Goal: Check status: Check status

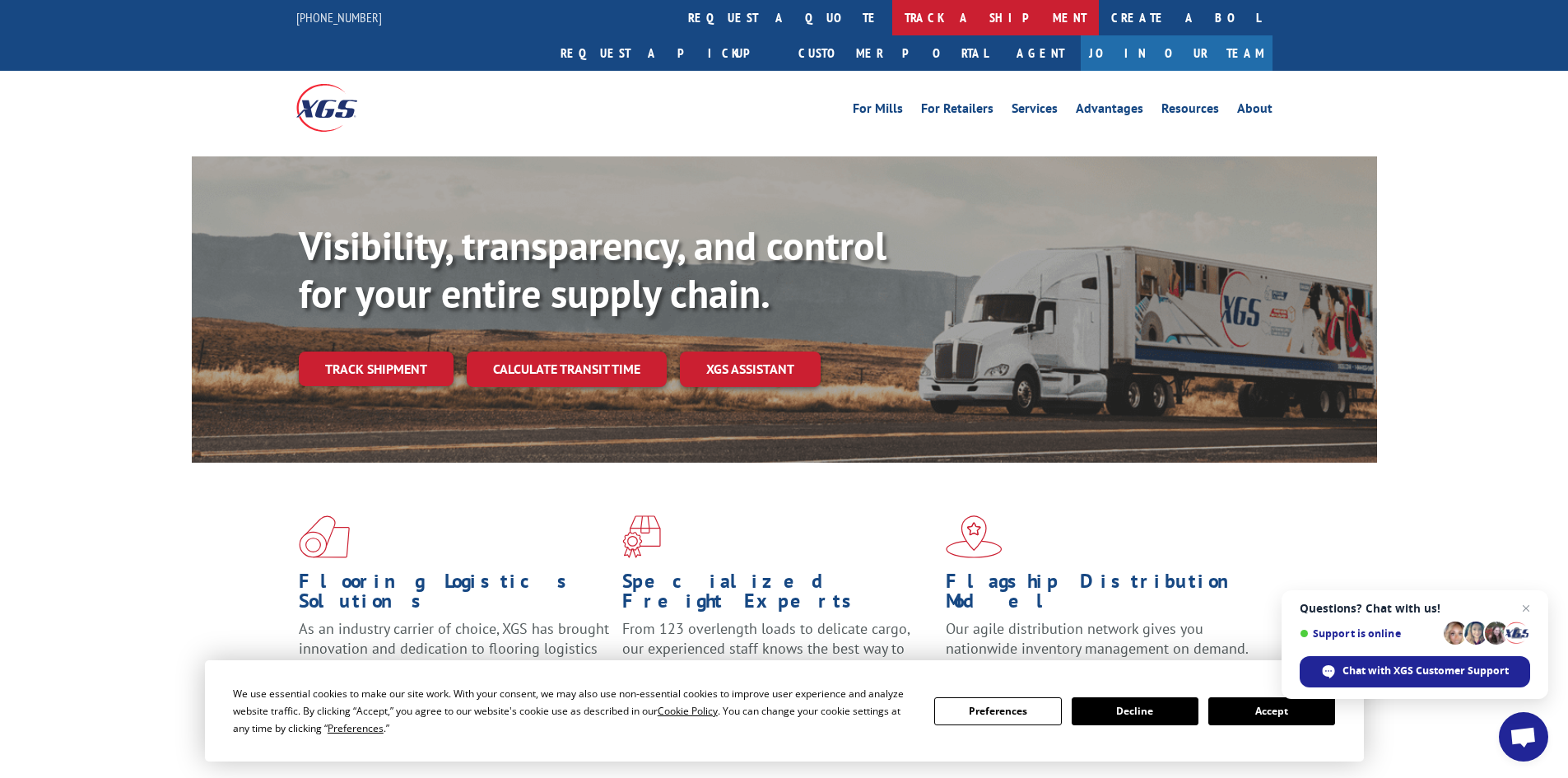
click at [892, 19] on link "track a shipment" at bounding box center [995, 17] width 207 height 36
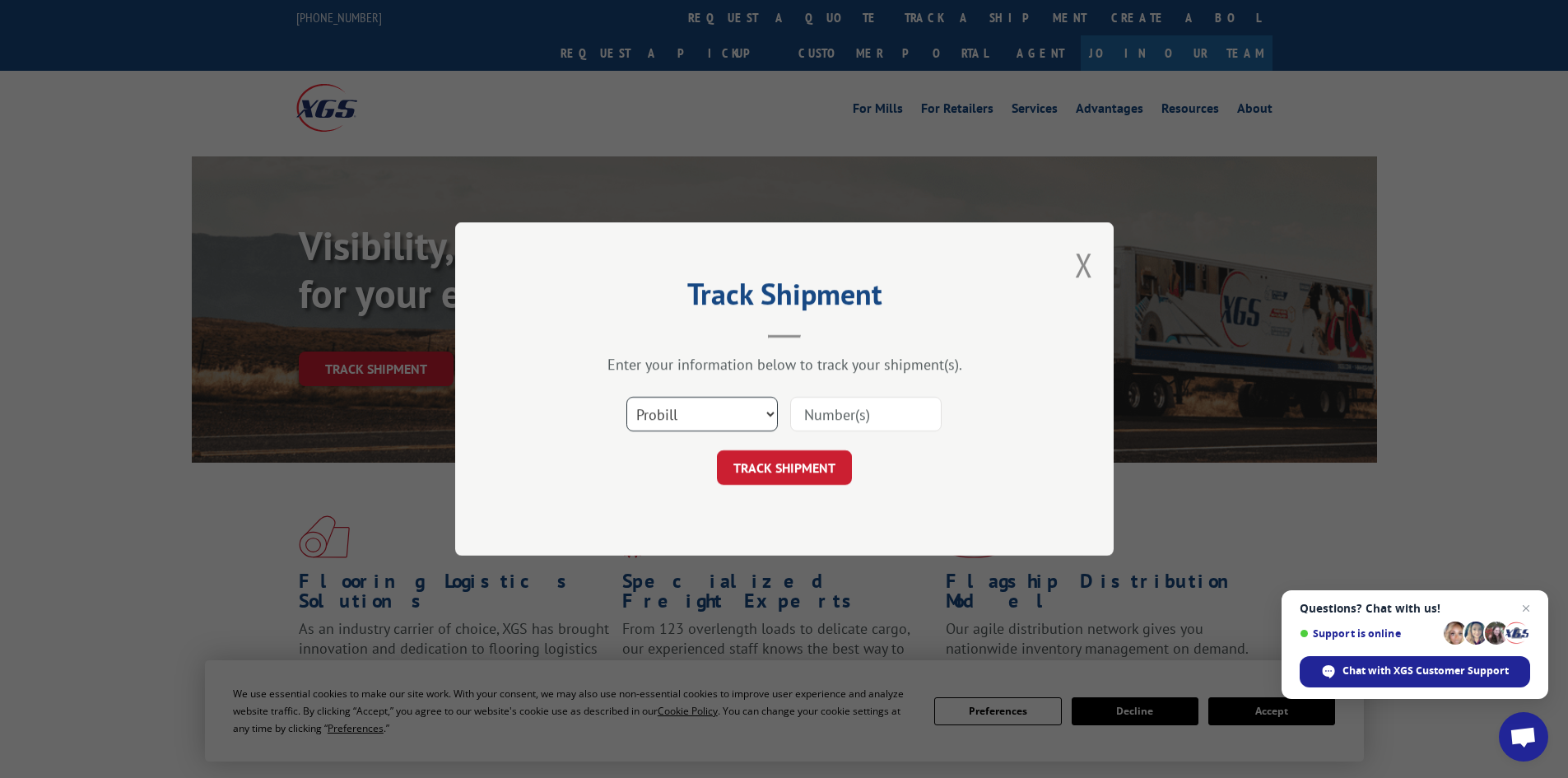
drag, startPoint x: 731, startPoint y: 417, endPoint x: 681, endPoint y: 413, distance: 50.2
click at [681, 413] on select "Select category... Probill BOL PO" at bounding box center [703, 415] width 152 height 35
select select "bol"
click at [627, 397] on select "Select category... Probill BOL PO" at bounding box center [703, 415] width 152 height 35
paste input "2402346"
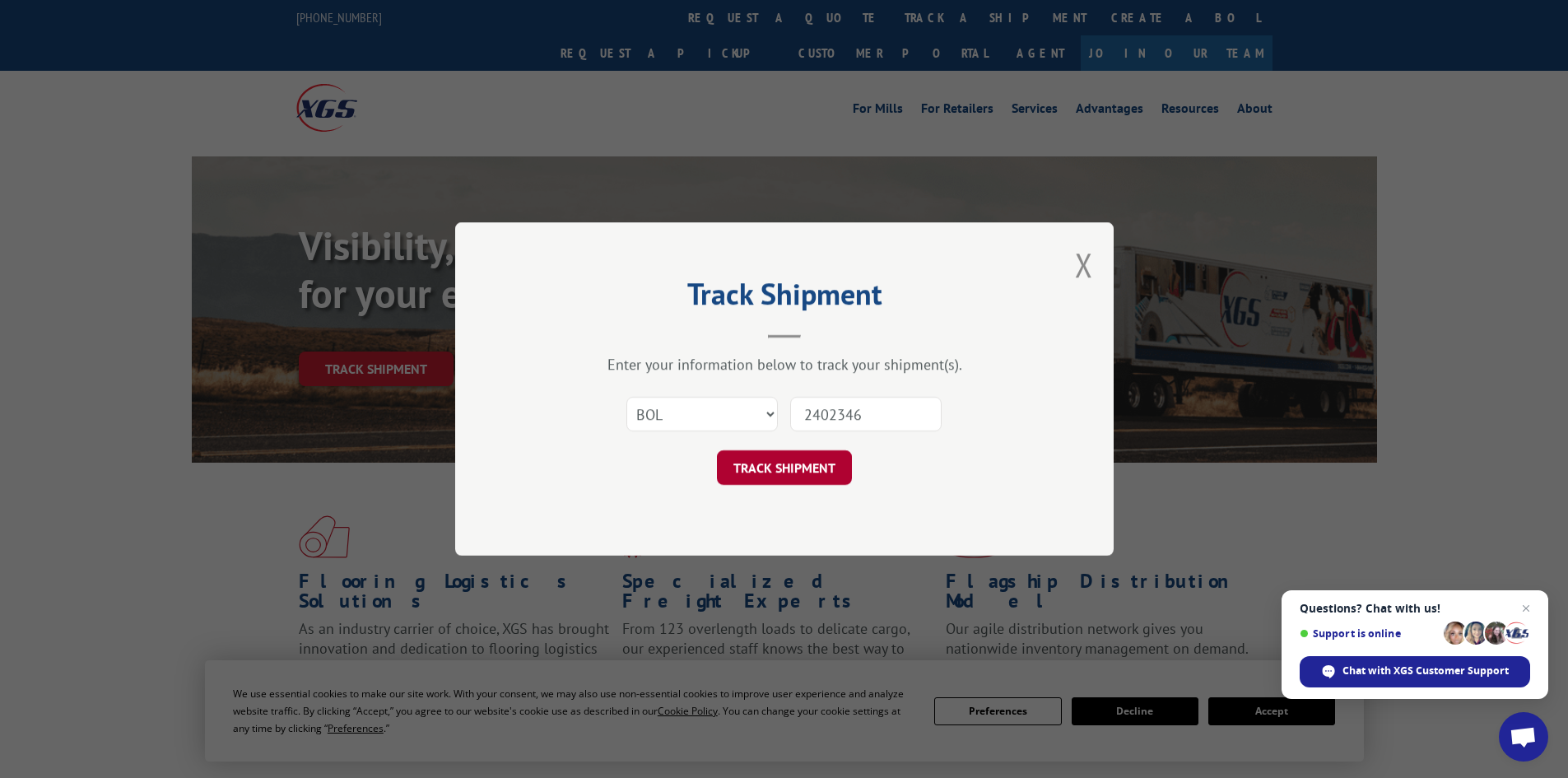
type input "2402346"
click at [801, 465] on button "TRACK SHIPMENT" at bounding box center [784, 468] width 135 height 35
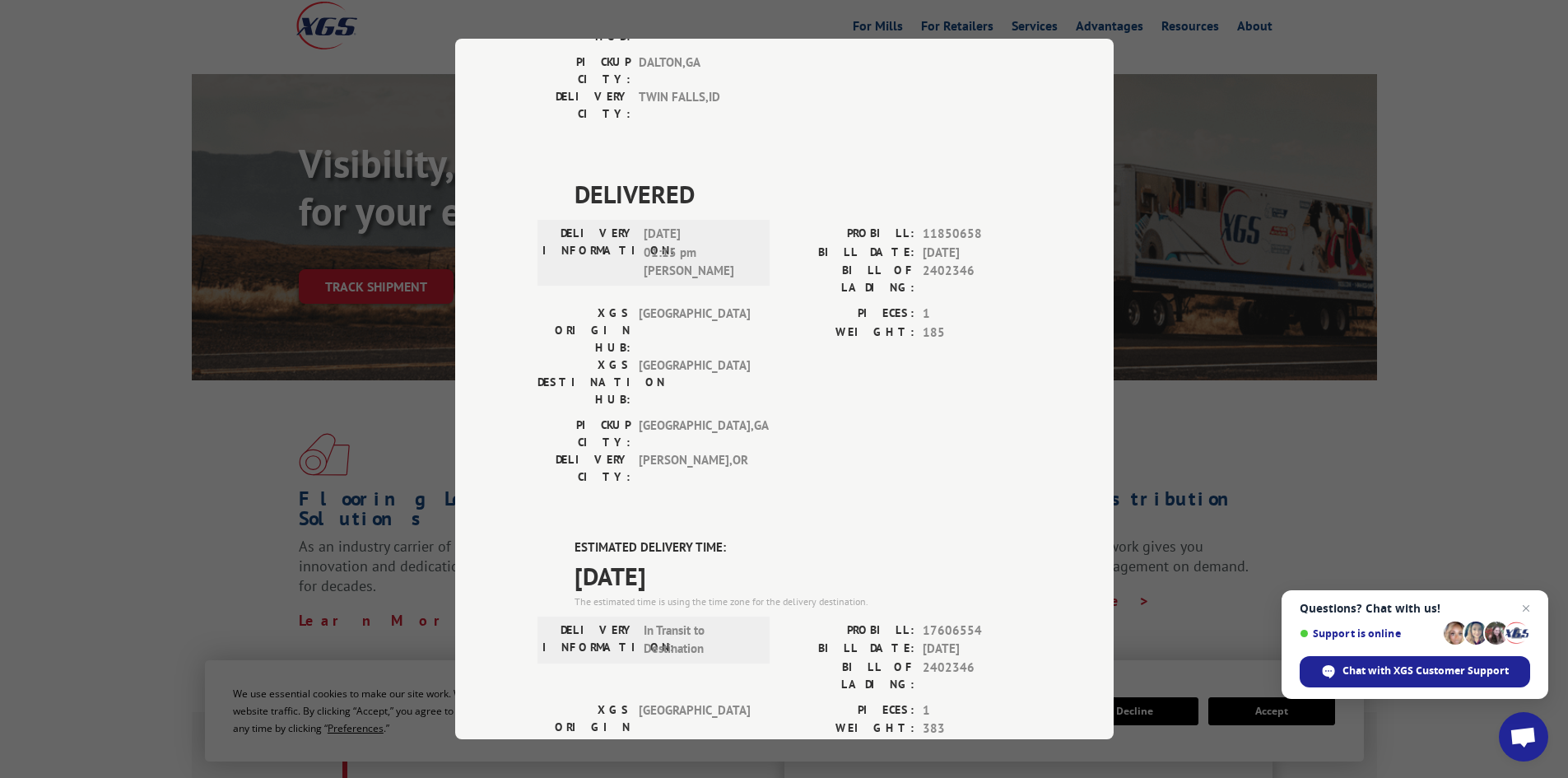
scroll to position [330, 0]
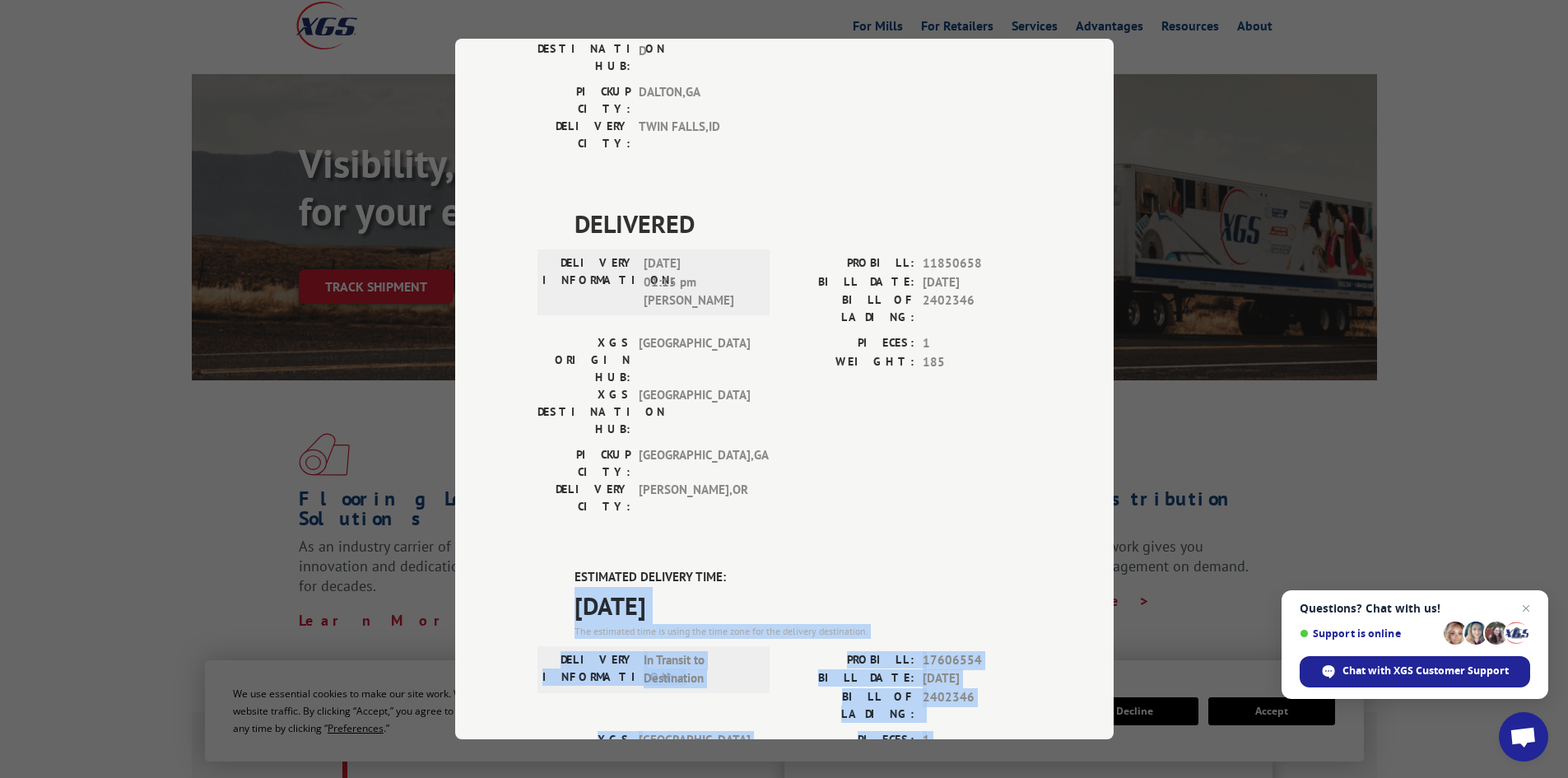
drag, startPoint x: 555, startPoint y: 407, endPoint x: 908, endPoint y: 614, distance: 409.2
copy div "[DATE] The estimated time is using the time zone for the delivery destination. …"
